Goal: Find specific page/section: Find specific page/section

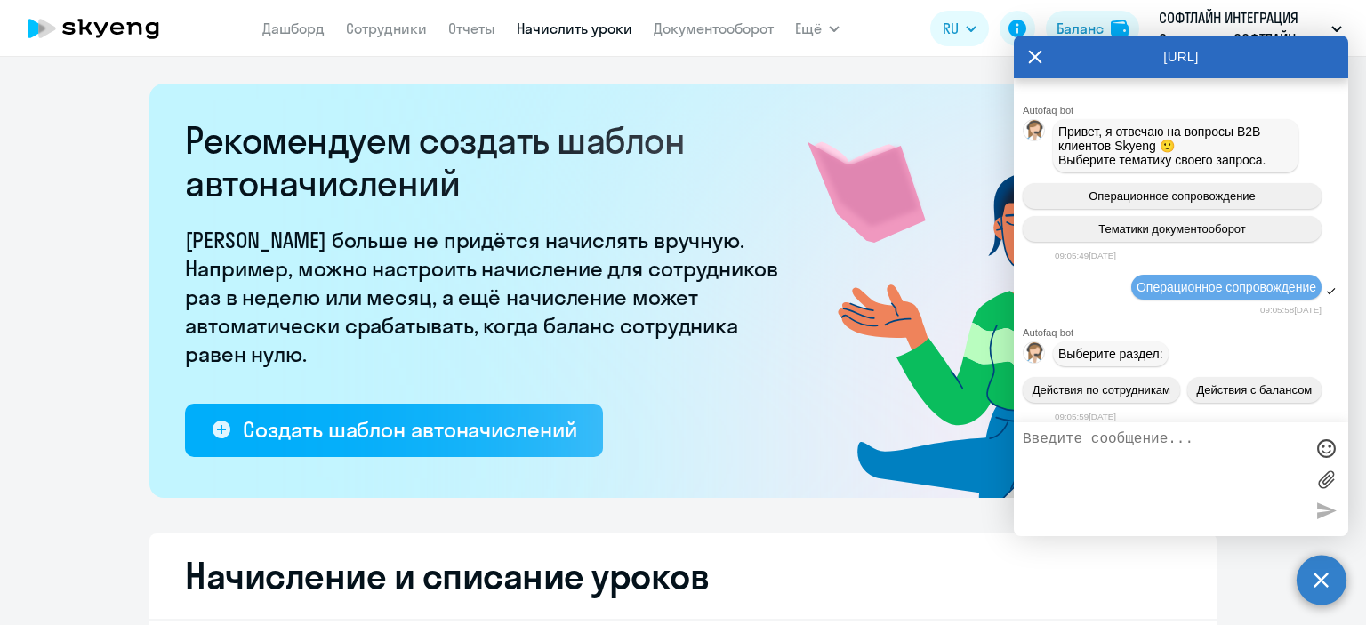
scroll to position [7986, 0]
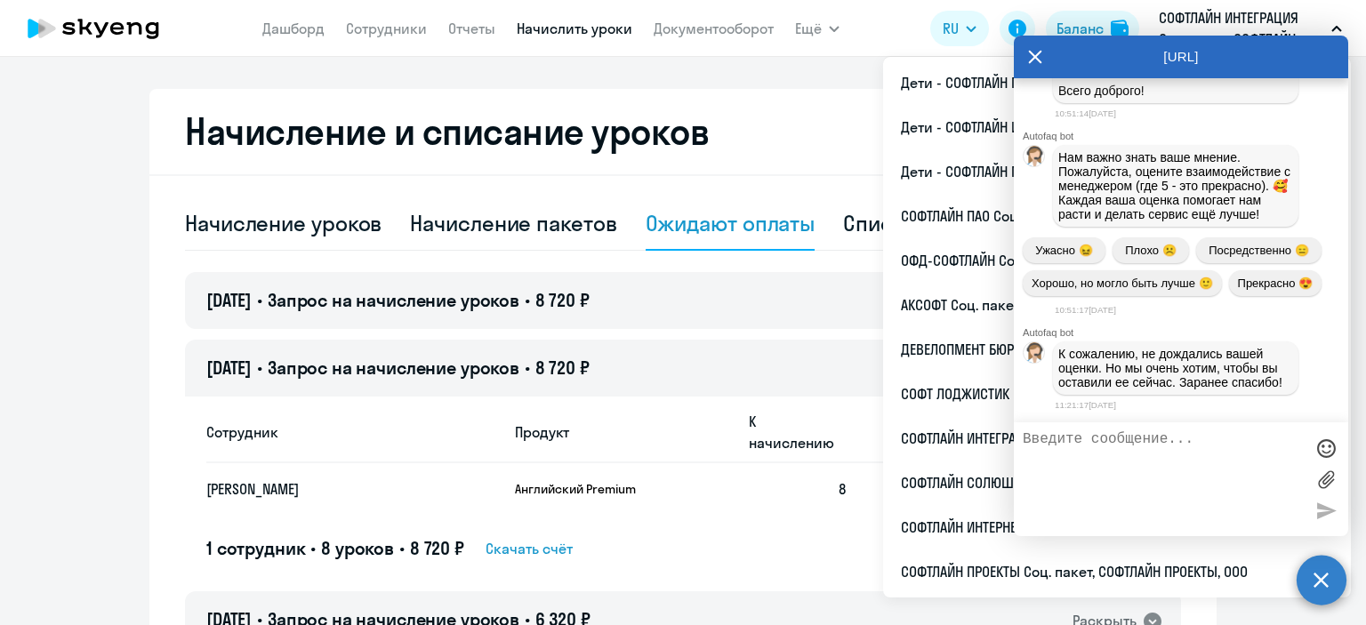
click at [1031, 54] on icon at bounding box center [1035, 57] width 13 height 13
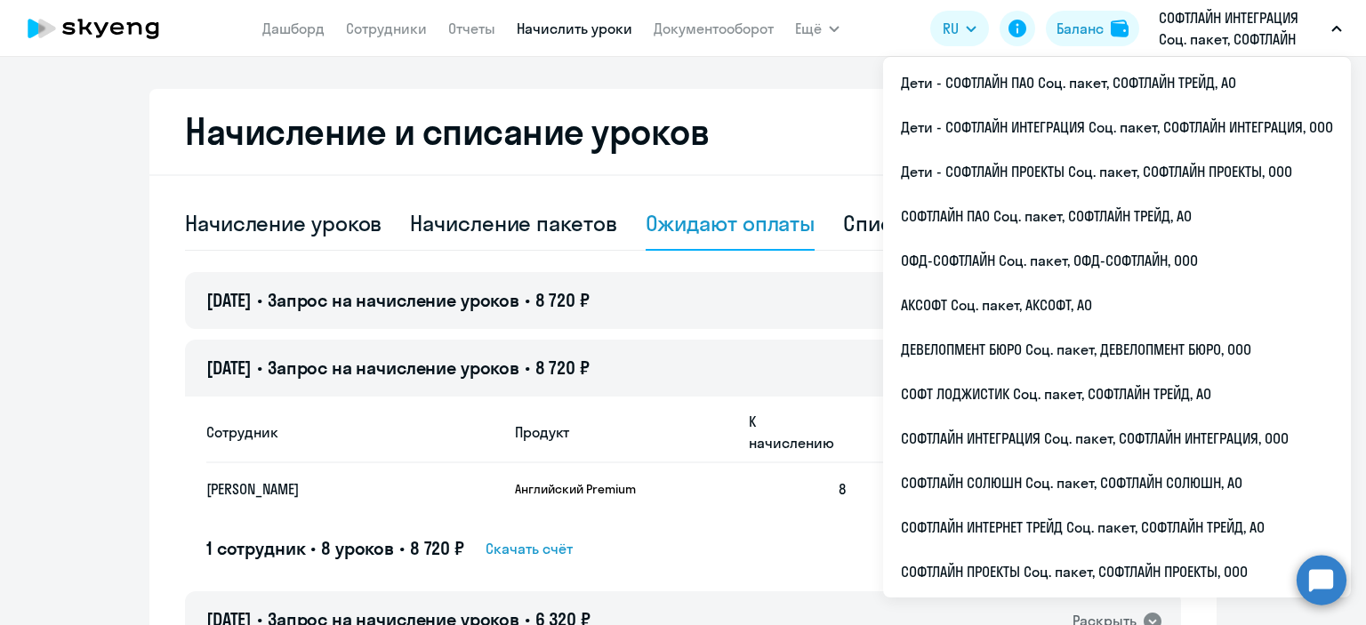
click at [1342, 38] on button "СОФТЛАЙН ИНТЕГРАЦИЯ Соц. пакет, СОФТЛАЙН ИНТЕГРАЦИЯ, ООО" at bounding box center [1250, 28] width 201 height 43
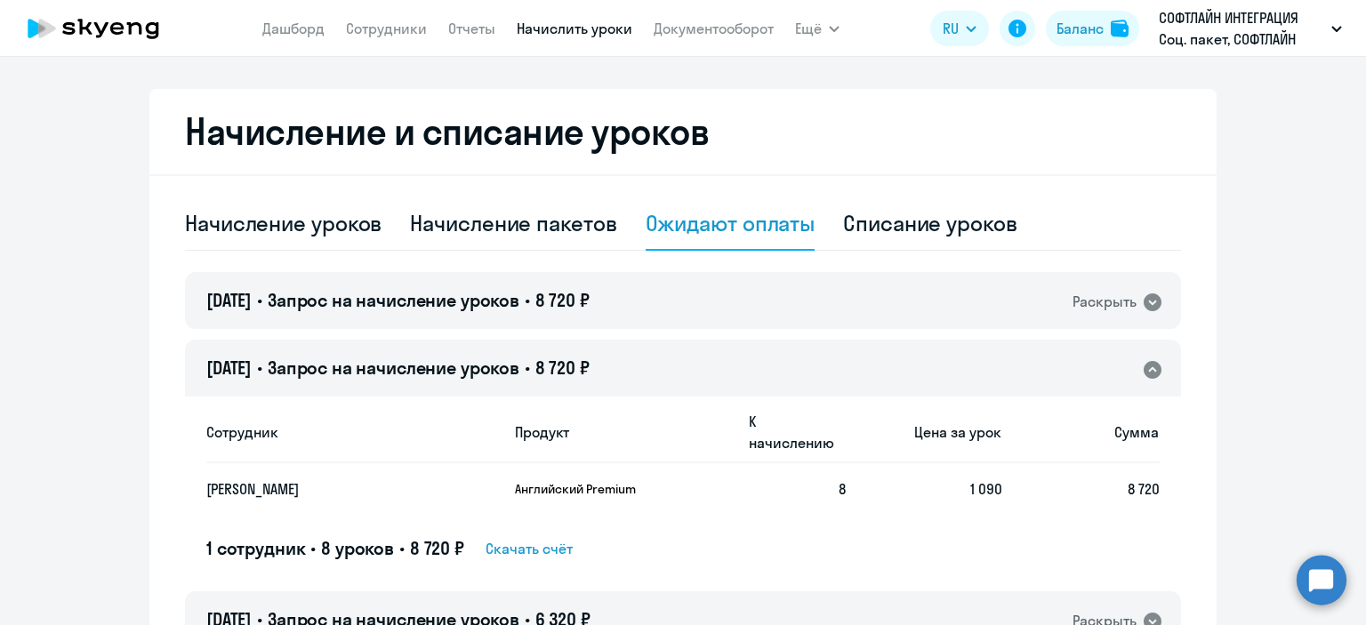
click at [1341, 36] on button "СОФТЛАЙН ИНТЕГРАЦИЯ Соц. пакет, СОФТЛАЙН ИНТЕГРАЦИЯ, ООО" at bounding box center [1250, 28] width 201 height 43
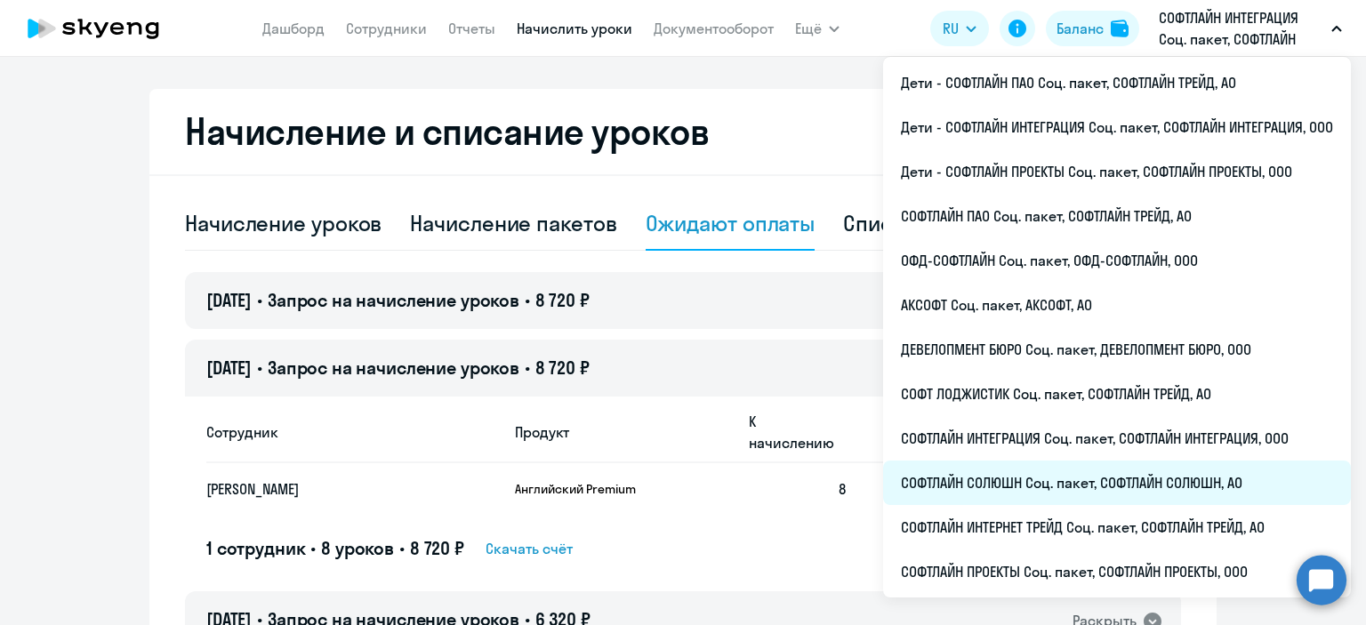
scroll to position [435, 0]
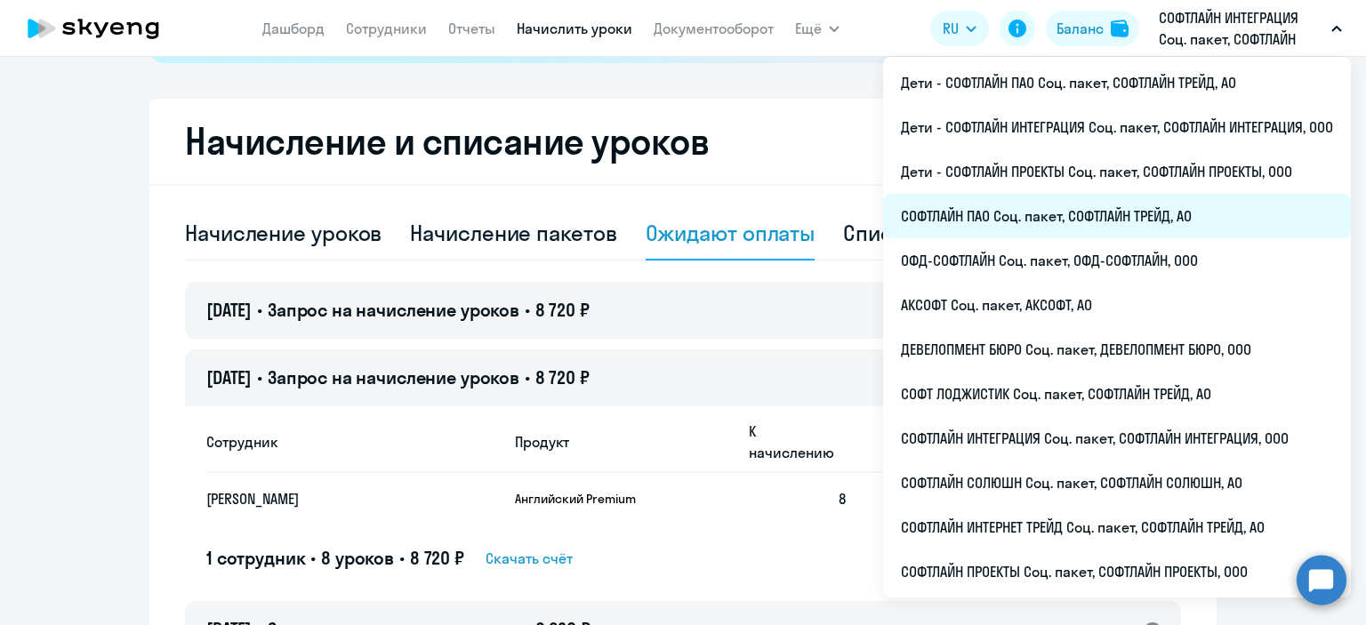
click at [1009, 222] on li "СОФТЛАЙН ПАО Соц. пакет, СОФТЛАЙН ТРЕЙД, АО" at bounding box center [1117, 216] width 468 height 44
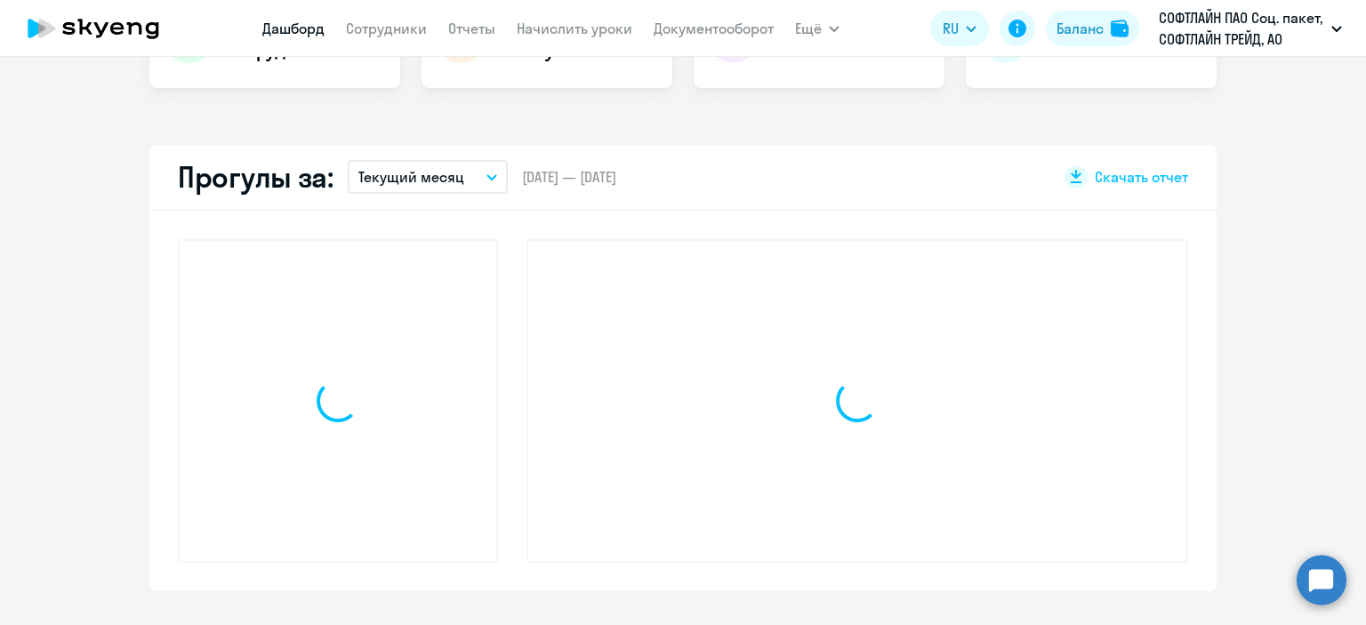
scroll to position [559, 0]
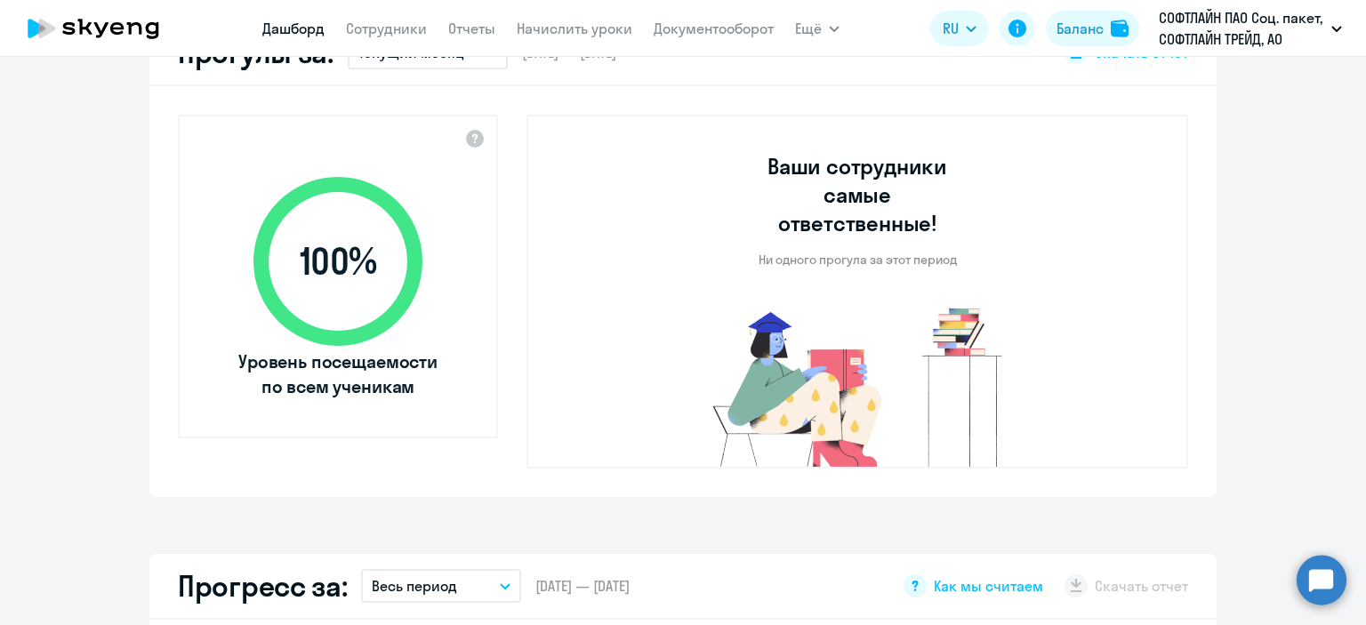
select select "30"
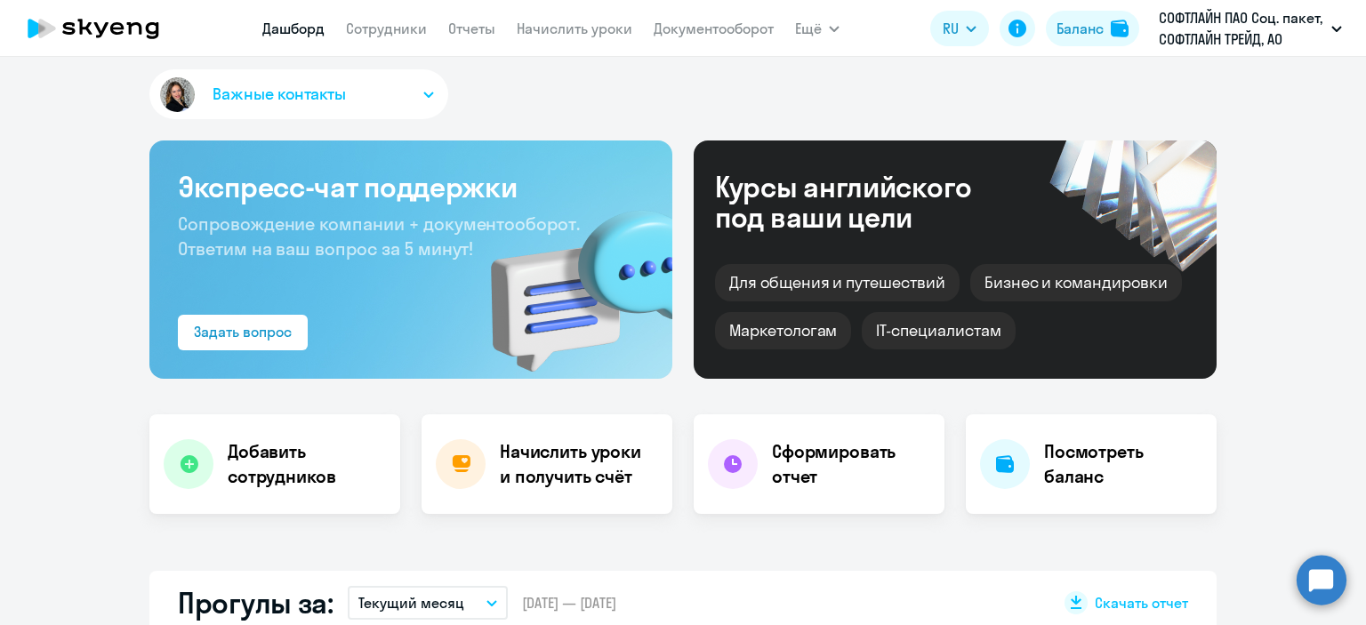
scroll to position [0, 0]
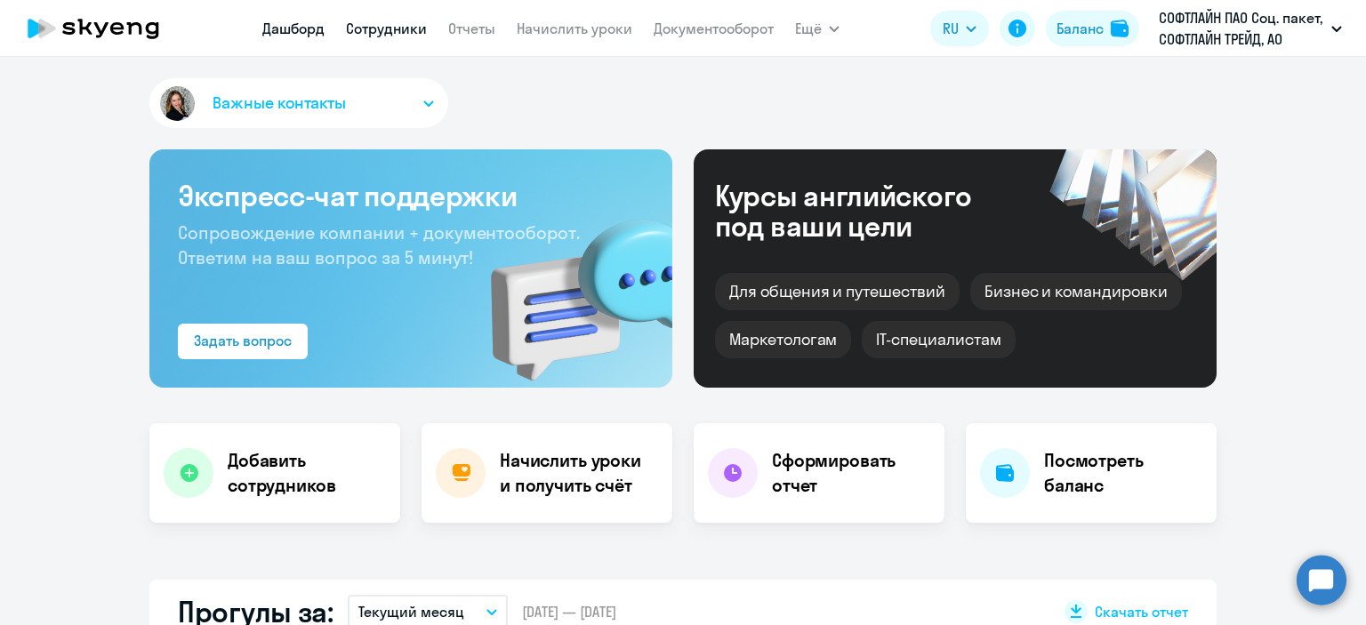
click at [365, 36] on link "Сотрудники" at bounding box center [386, 29] width 81 height 18
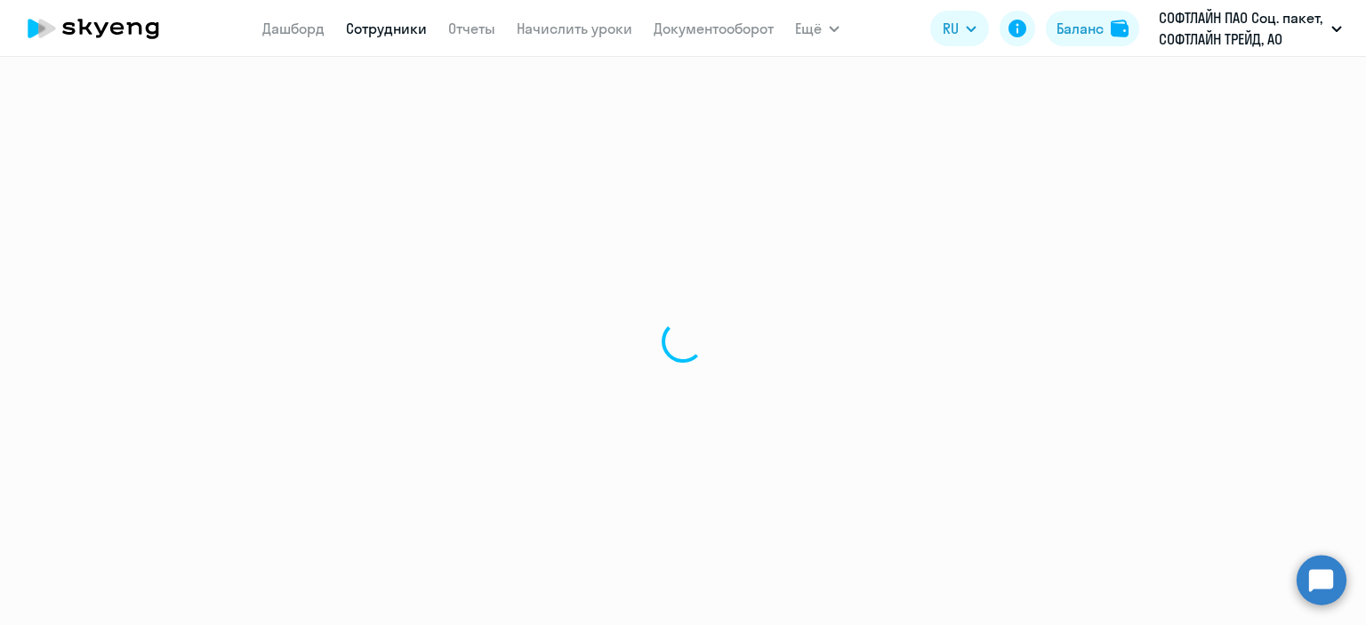
select select "30"
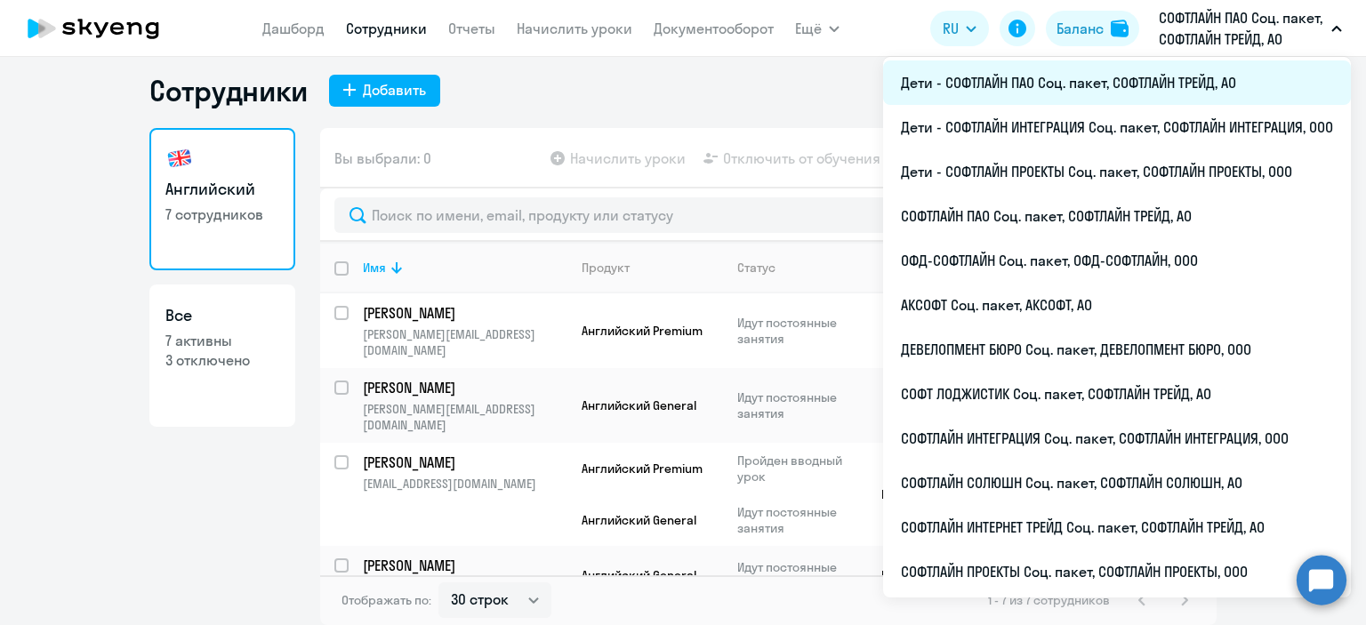
click at [1017, 88] on li "Дети - СОФТЛАЙН ПАО Соц. пакет, СОФТЛАЙН ТРЕЙД, АО" at bounding box center [1117, 82] width 468 height 44
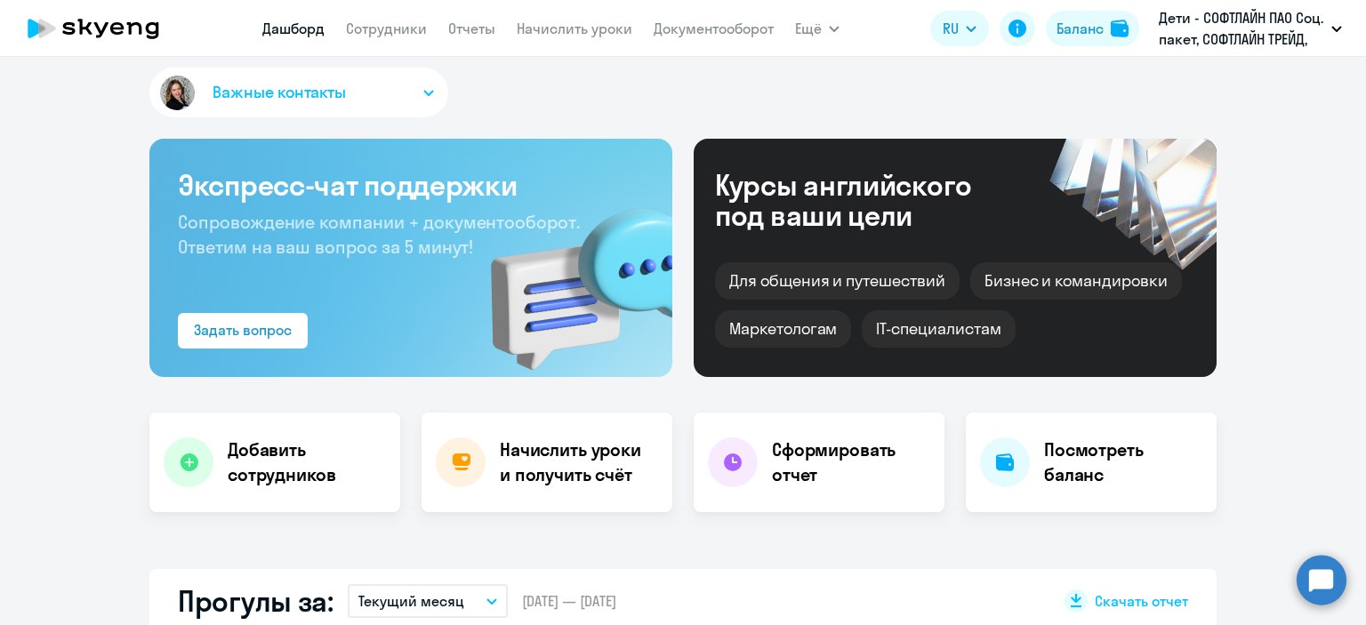
select select "30"
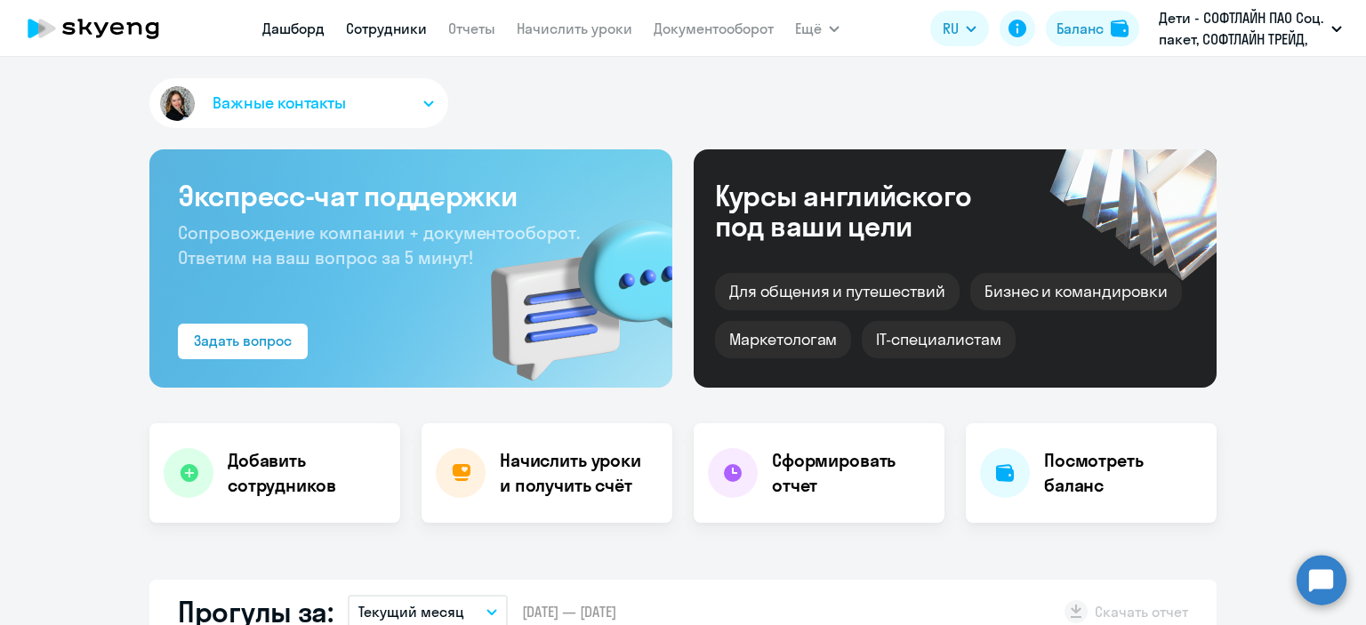
click at [389, 35] on link "Сотрудники" at bounding box center [386, 29] width 81 height 18
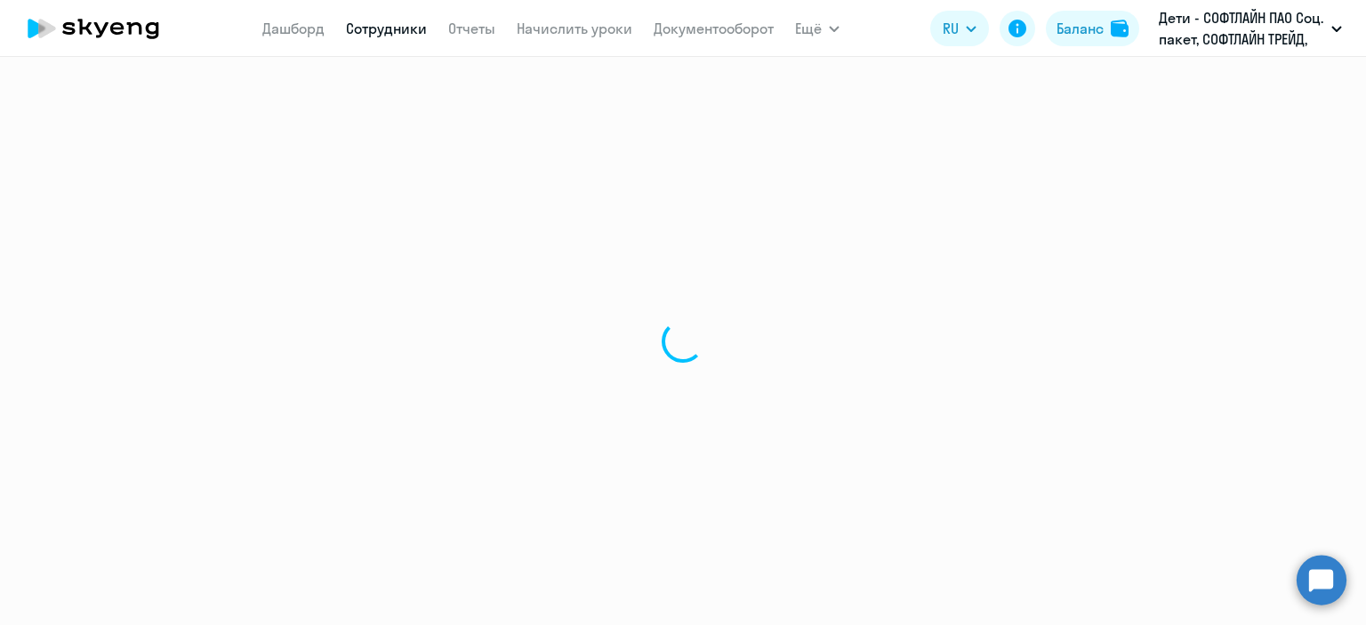
select select "30"
